Goal: Book appointment/travel/reservation

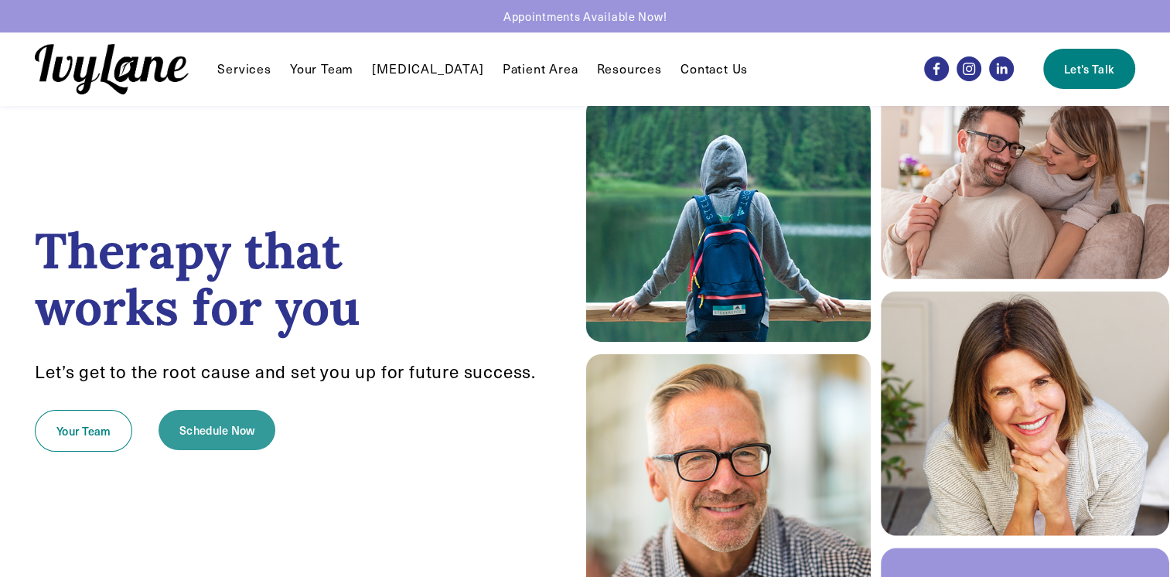
click at [212, 444] on link "Schedule Now" at bounding box center [217, 430] width 117 height 40
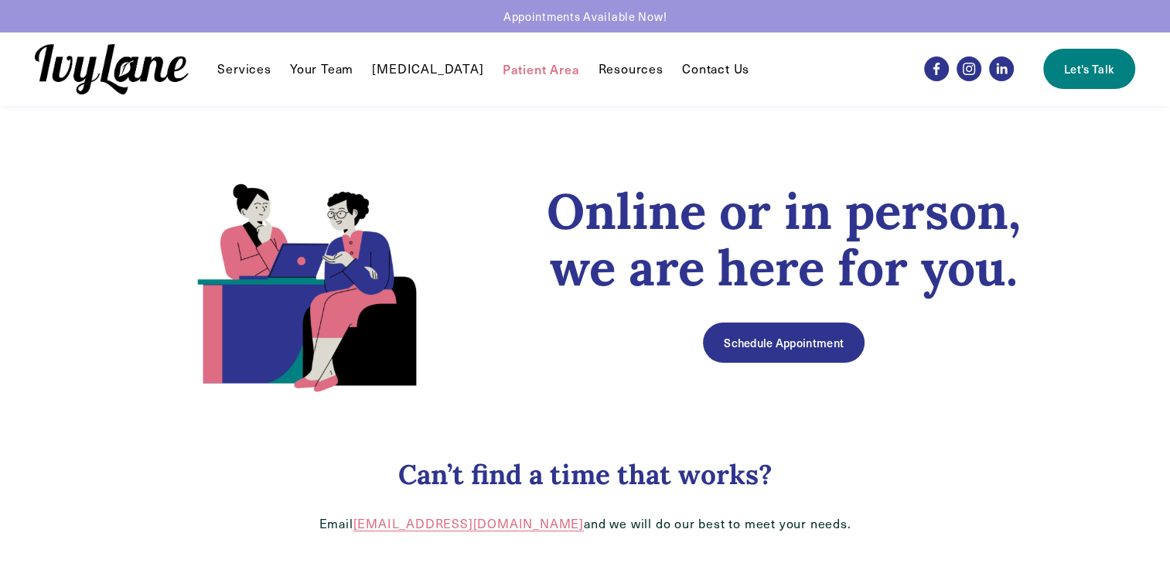
click at [825, 339] on link "Schedule Appointment" at bounding box center [783, 342] width 161 height 40
